Goal: Find specific page/section: Find specific page/section

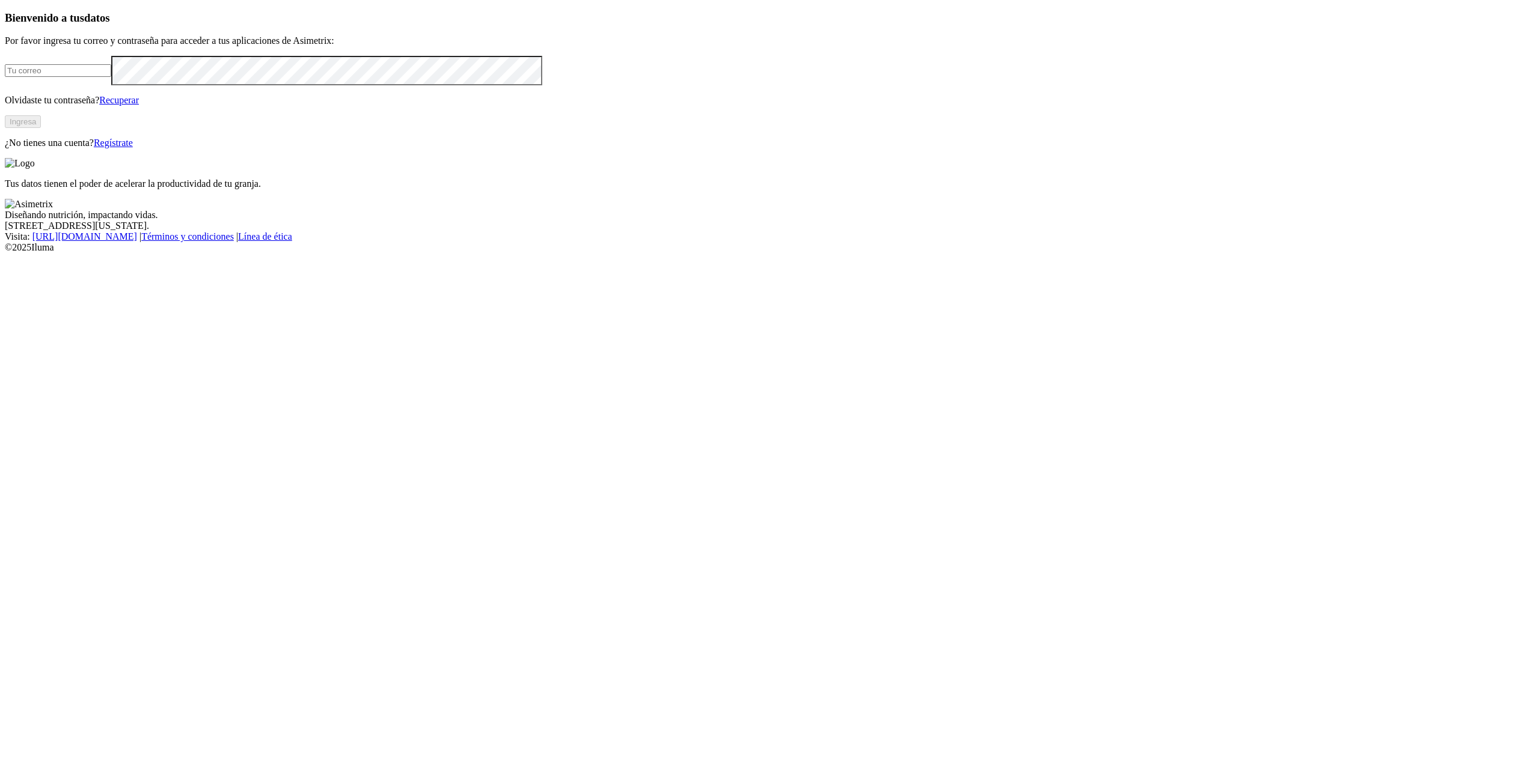
type input "[PERSON_NAME][EMAIL_ADDRESS][PERSON_NAME][DOMAIN_NAME]"
drag, startPoint x: 1392, startPoint y: 371, endPoint x: 1383, endPoint y: 368, distance: 9.5
click at [1392, 190] on div "Tus datos tienen el poder de acelerar la productividad de tu granja." at bounding box center [769, 173] width 1529 height 31
click at [40, 128] on button "Ingresa" at bounding box center [22, 121] width 36 height 13
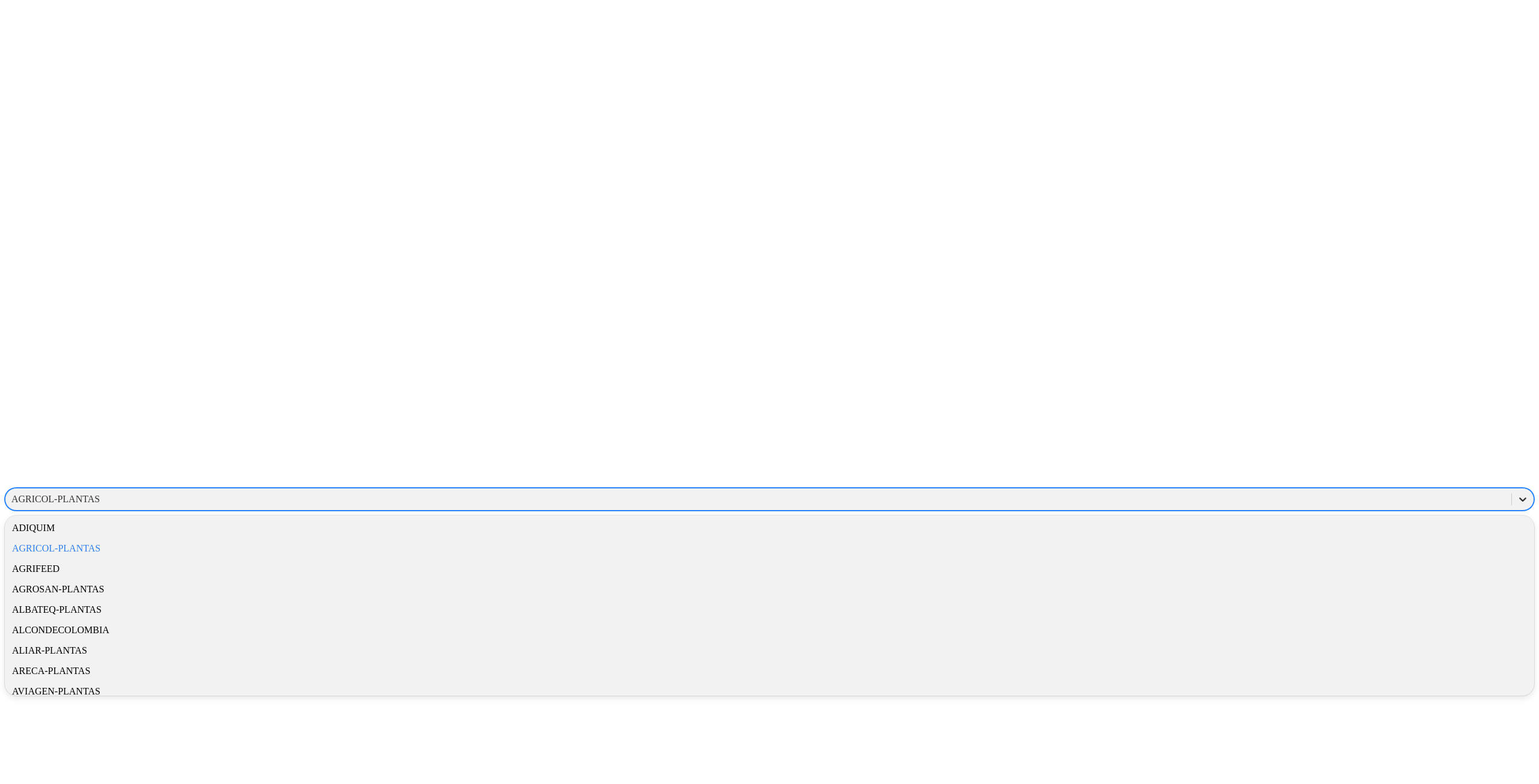
click at [1519, 498] on icon at bounding box center [1522, 500] width 7 height 4
click at [1359, 544] on div "CONTEGRAL-PLANTAS" at bounding box center [769, 554] width 1529 height 20
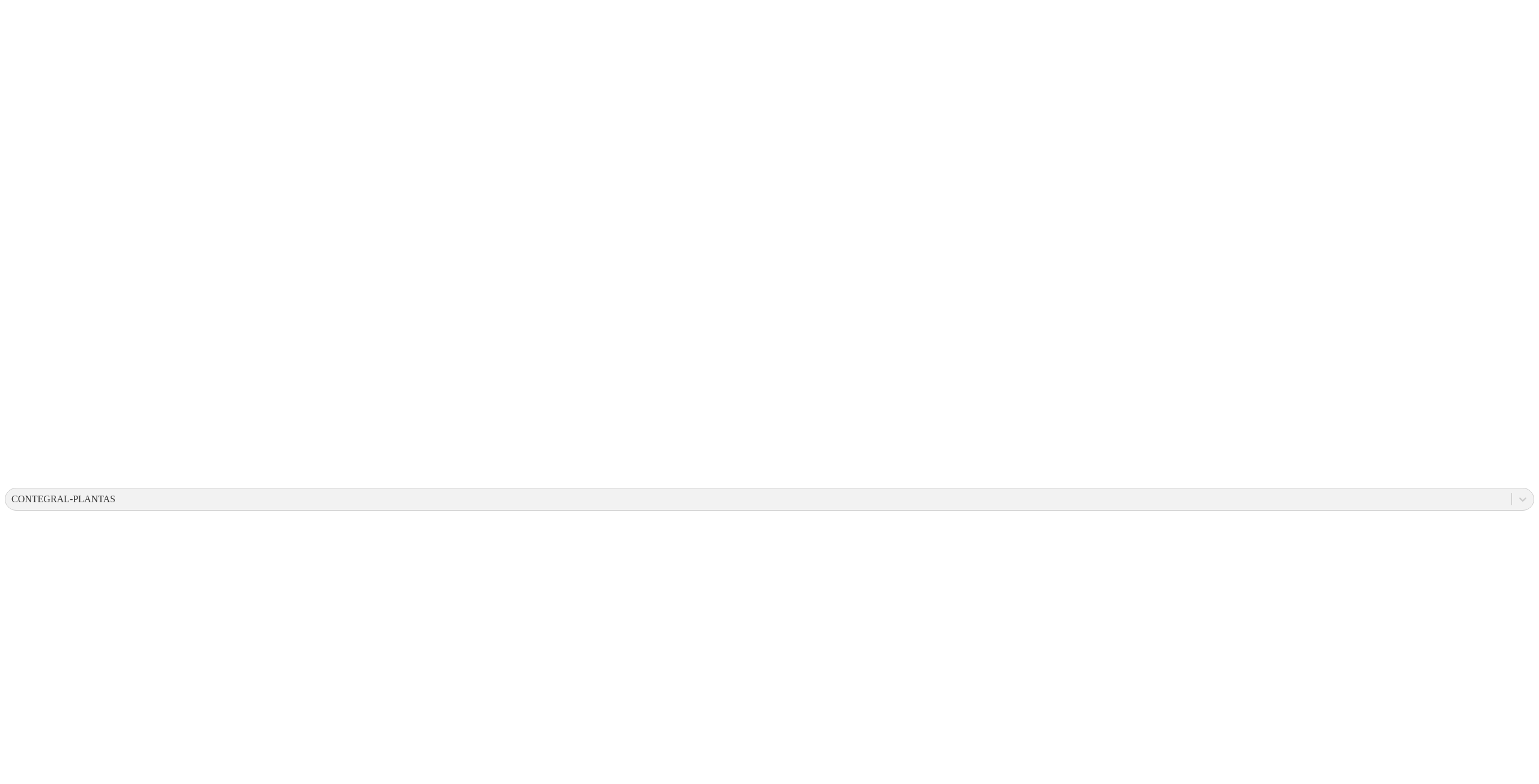
drag, startPoint x: 1417, startPoint y: 400, endPoint x: 1412, endPoint y: 406, distance: 7.8
